Goal: Answer question/provide support

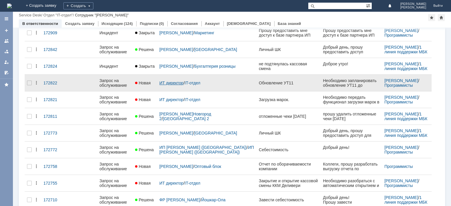
scroll to position [12, 0]
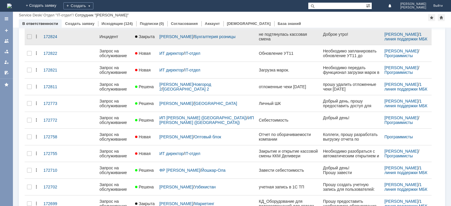
scroll to position [71, 0]
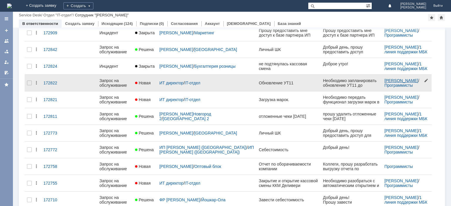
click at [386, 78] on link "[PERSON_NAME]" at bounding box center [401, 80] width 34 height 5
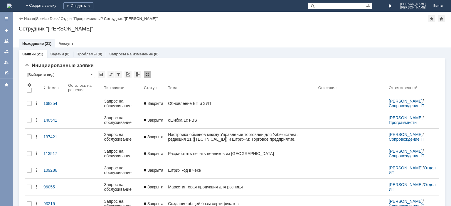
click at [65, 42] on link "Аккаунт" at bounding box center [65, 43] width 15 height 4
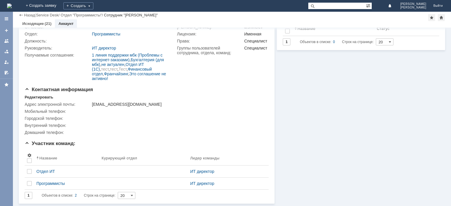
scroll to position [48, 0]
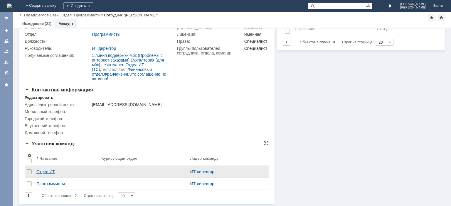
click at [46, 173] on div "Отдел ИТ" at bounding box center [66, 172] width 60 height 5
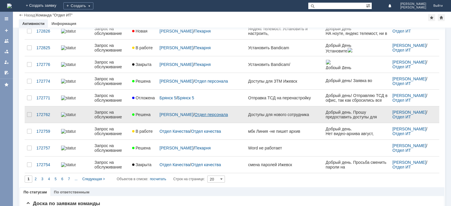
click at [194, 116] on link "Отдел персонала" at bounding box center [210, 114] width 33 height 5
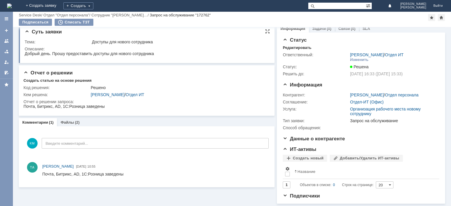
scroll to position [9, 0]
click at [71, 118] on div "Файлы (2)" at bounding box center [70, 122] width 26 height 9
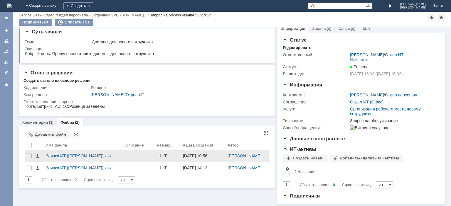
click at [67, 154] on div "Заявка ИТ (Страшко).xlsx" at bounding box center [83, 156] width 75 height 5
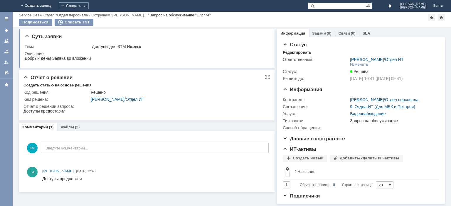
scroll to position [5, 0]
click at [73, 125] on div "Файлы (2)" at bounding box center [69, 127] width 19 height 4
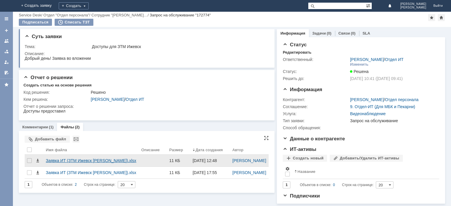
click at [68, 163] on div "Заявка ИТ (ЗТМ Ижевск Макарова).xlsx" at bounding box center [91, 160] width 91 height 5
